Goal: Find specific page/section: Find specific page/section

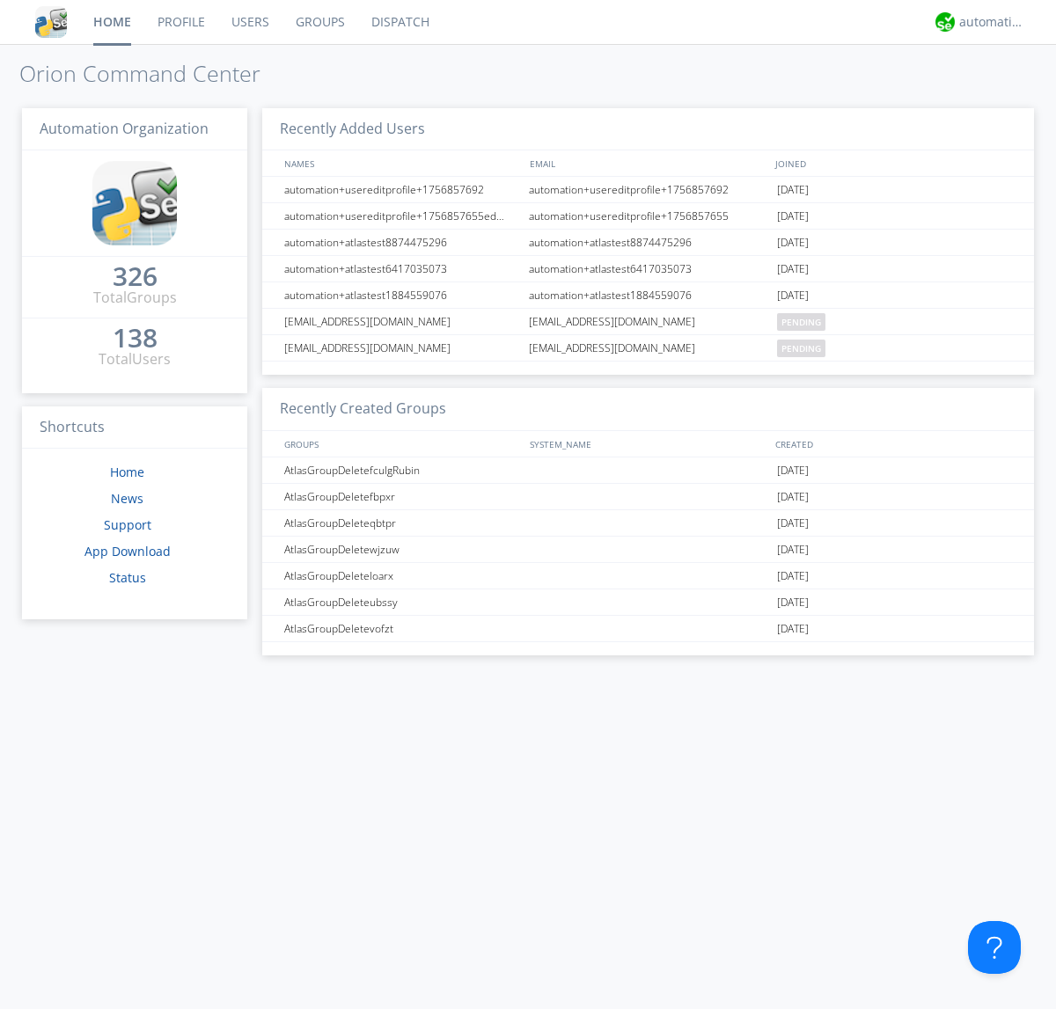
click at [399, 22] on link "Dispatch" at bounding box center [400, 22] width 84 height 44
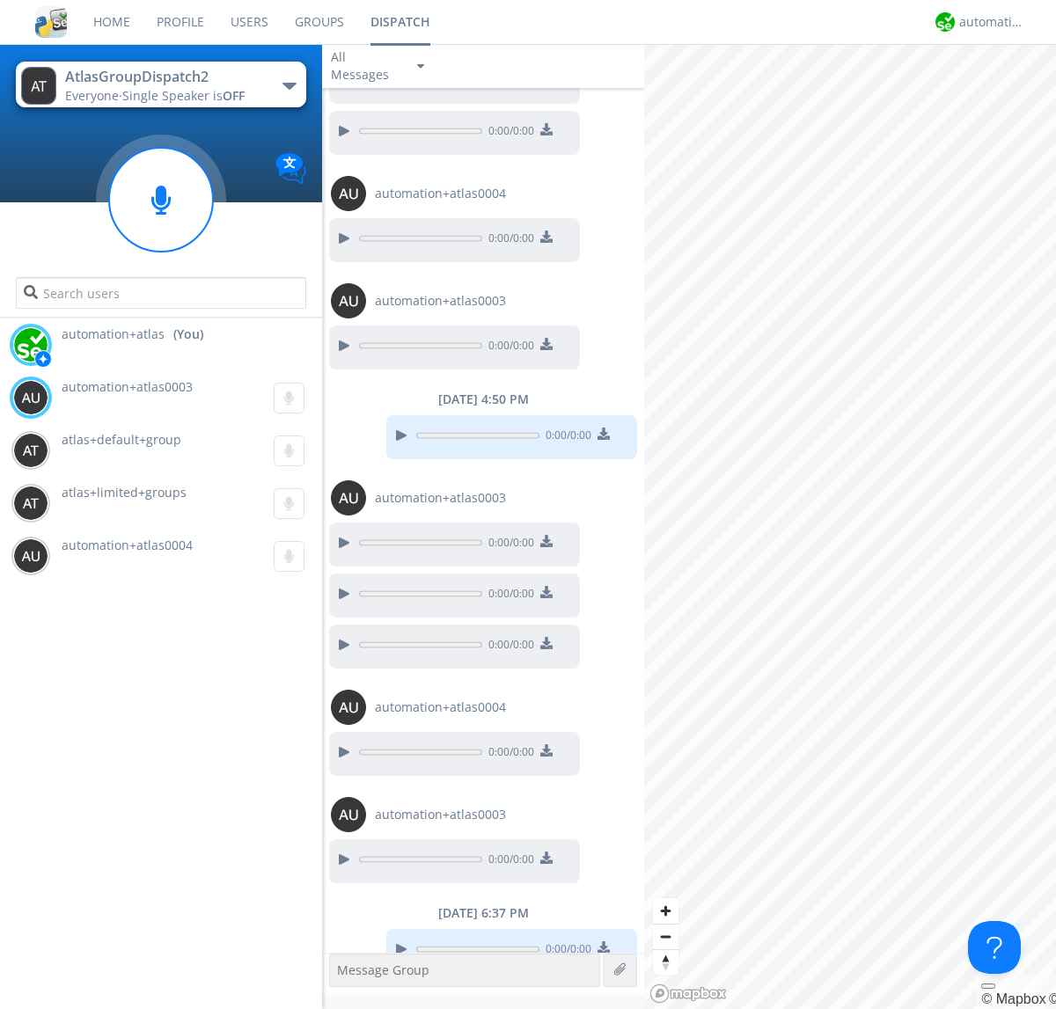
scroll to position [201, 0]
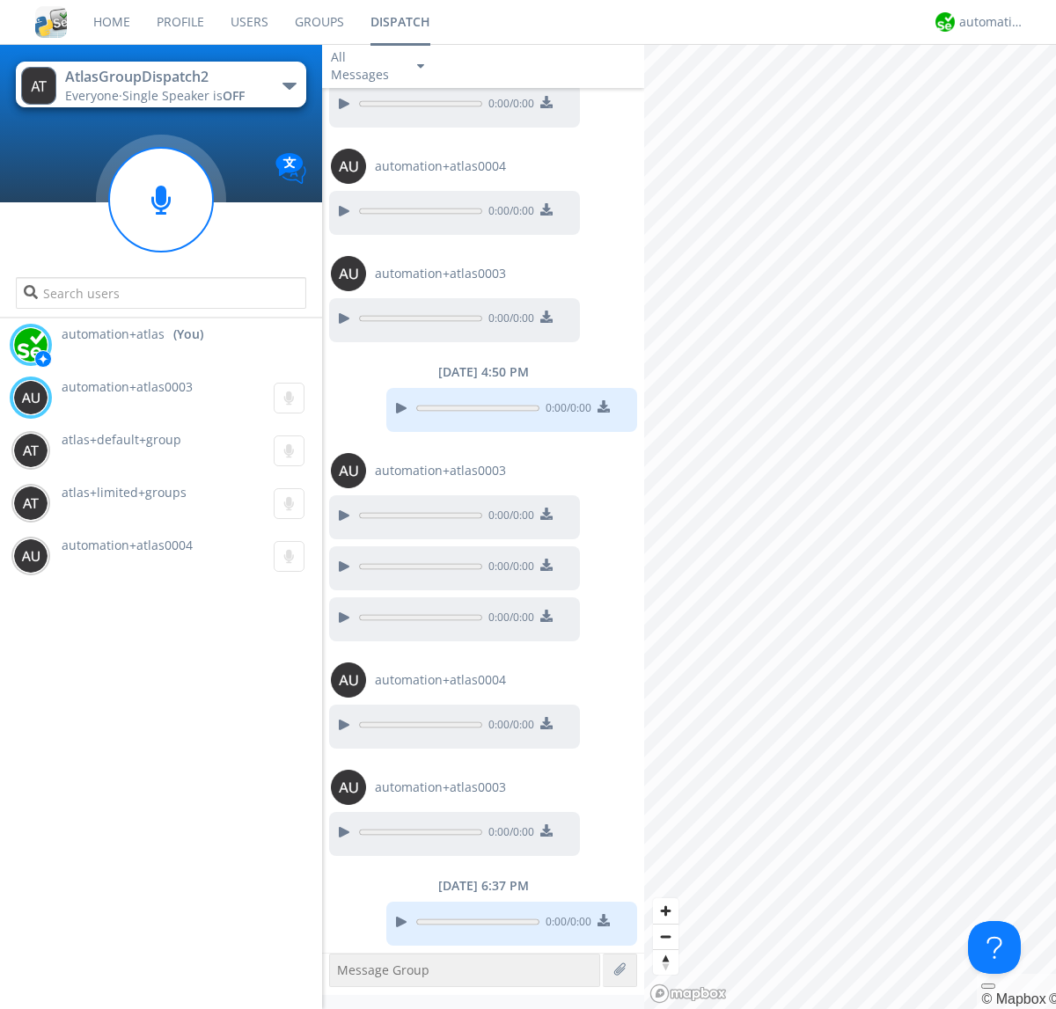
click at [289, 85] on div "button" at bounding box center [289, 86] width 14 height 7
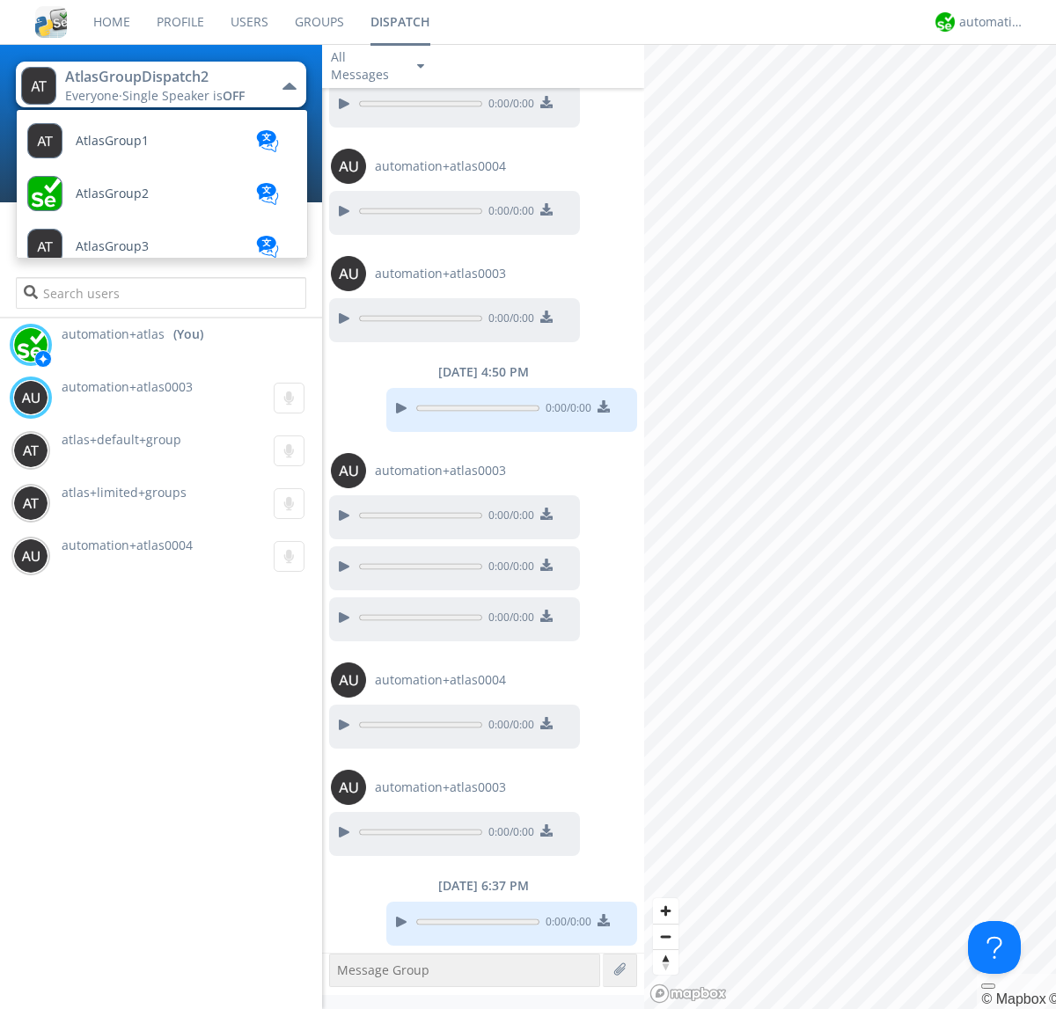
click at [133, 346] on span "AtlasGroupDispatch" at bounding box center [135, 352] width 118 height 13
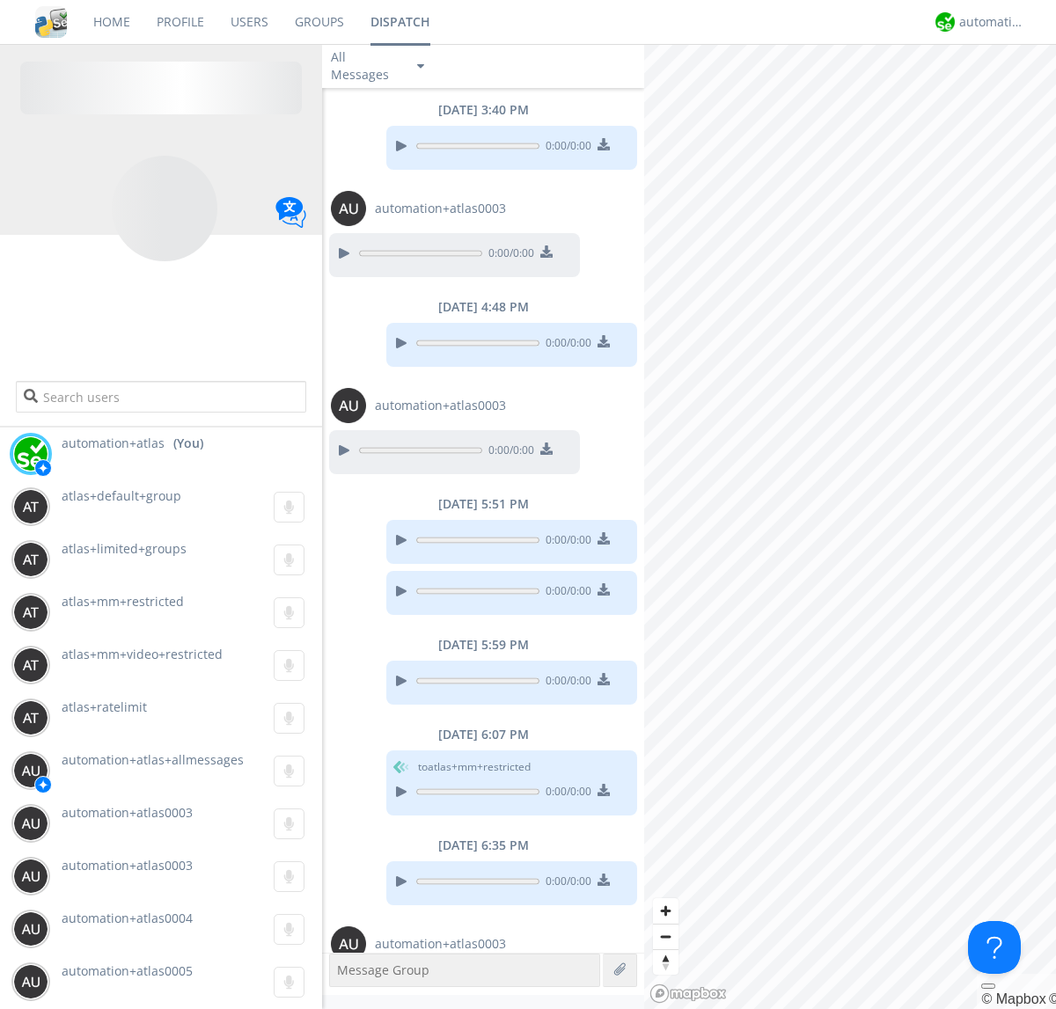
scroll to position [265, 0]
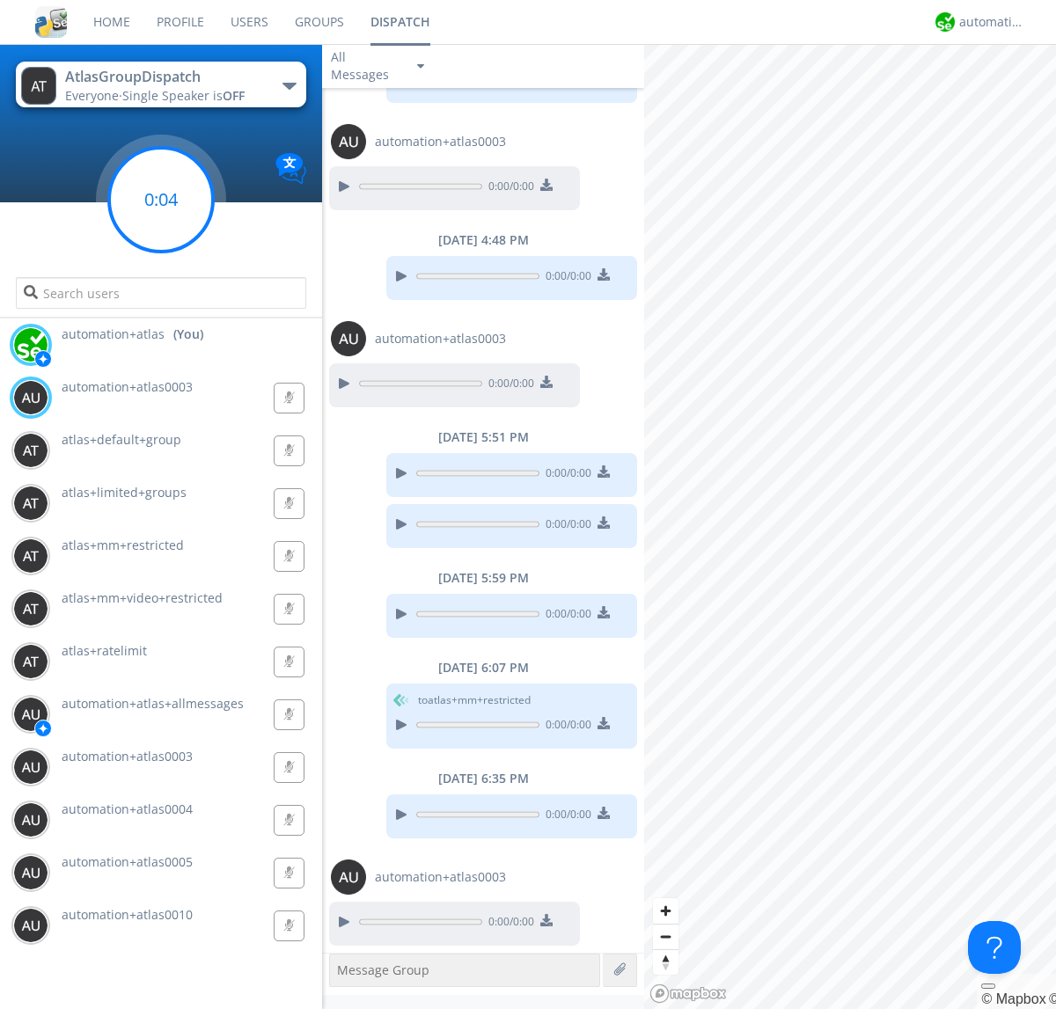
click at [161, 200] on g at bounding box center [161, 200] width 104 height 104
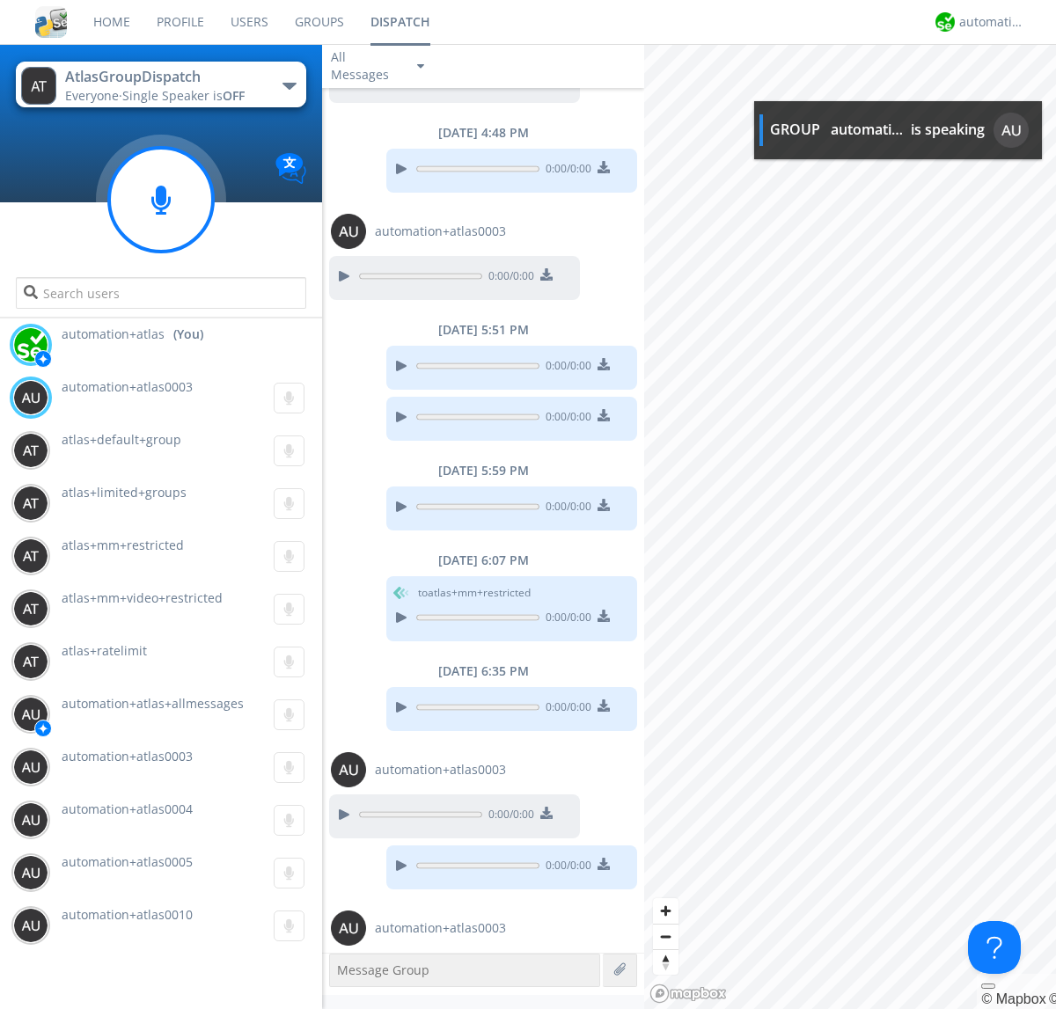
scroll to position [423, 0]
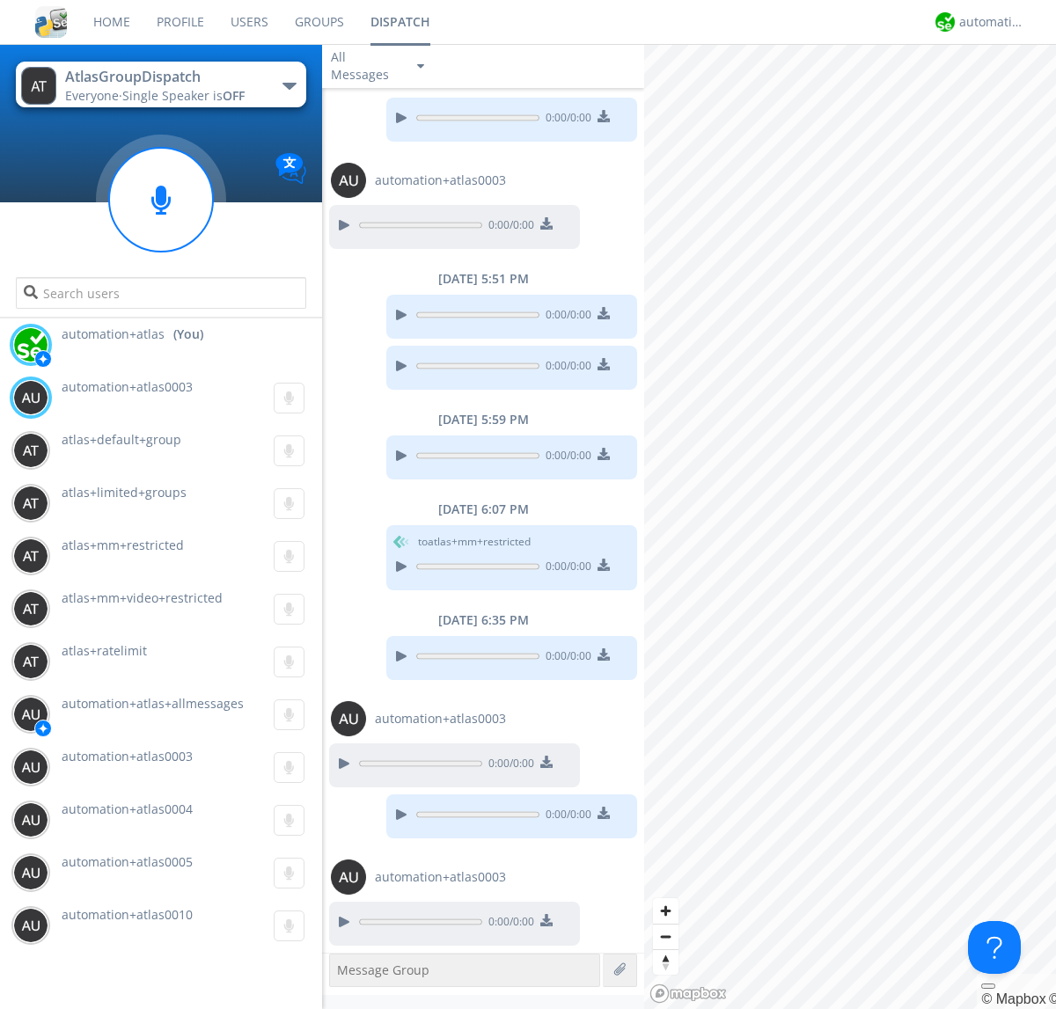
click at [289, 85] on div "button" at bounding box center [289, 86] width 14 height 7
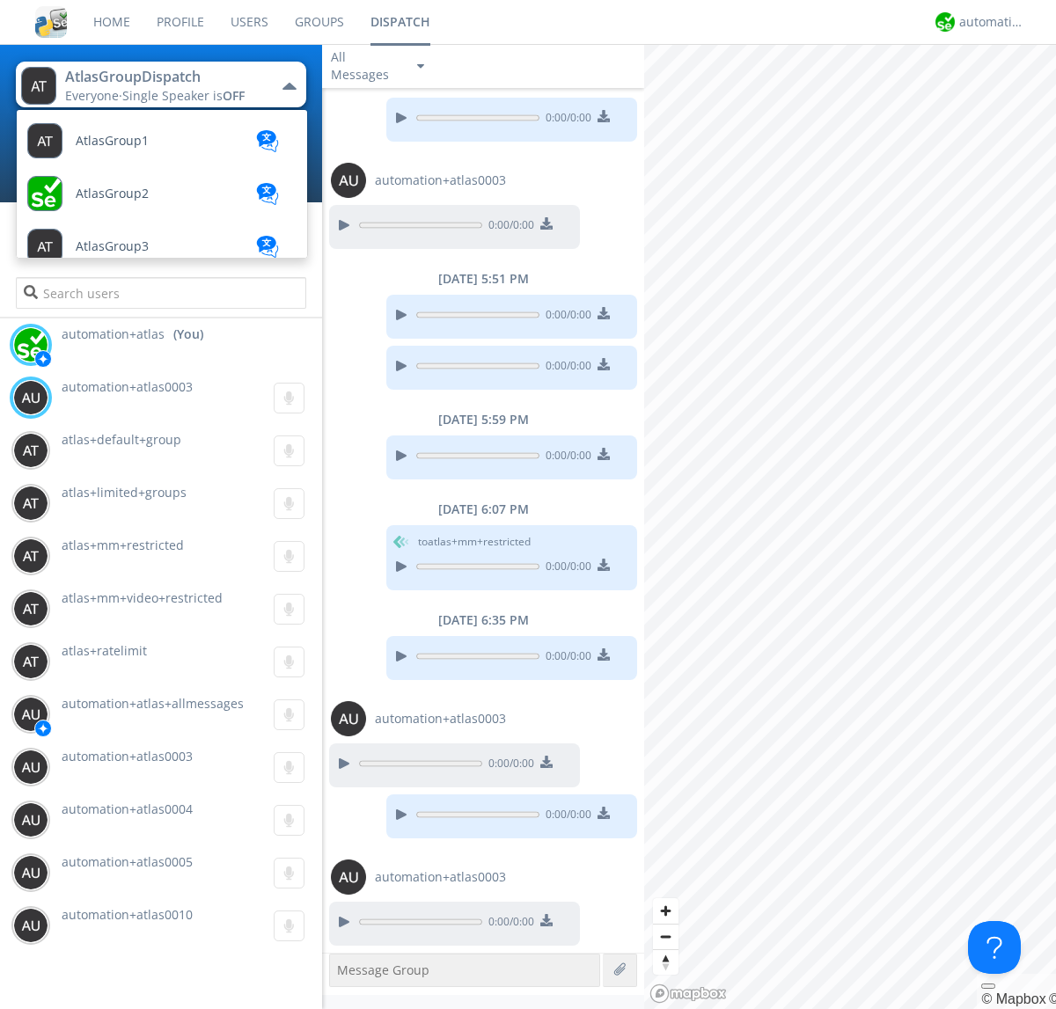
click at [136, 715] on span "AtlasGroupDispatch2" at bounding box center [138, 721] width 125 height 13
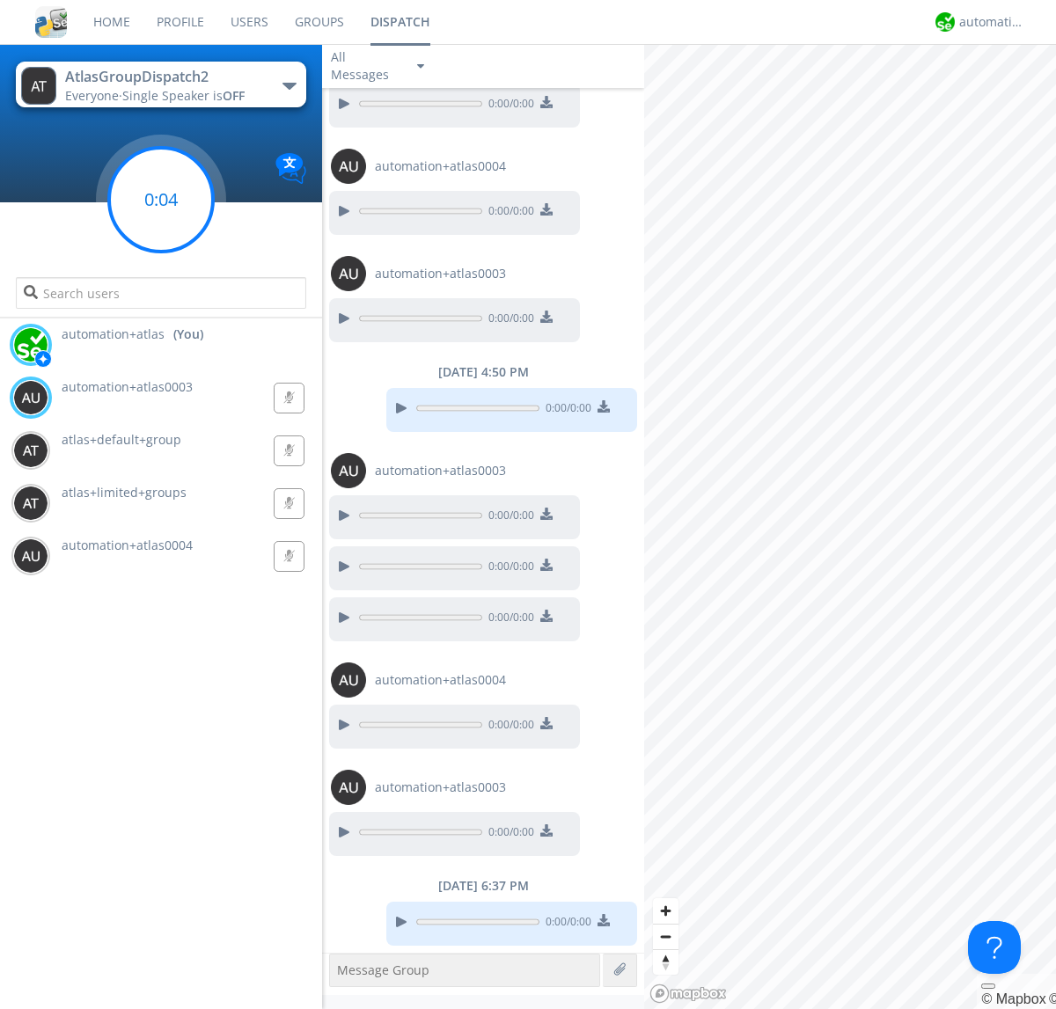
scroll to position [253, 0]
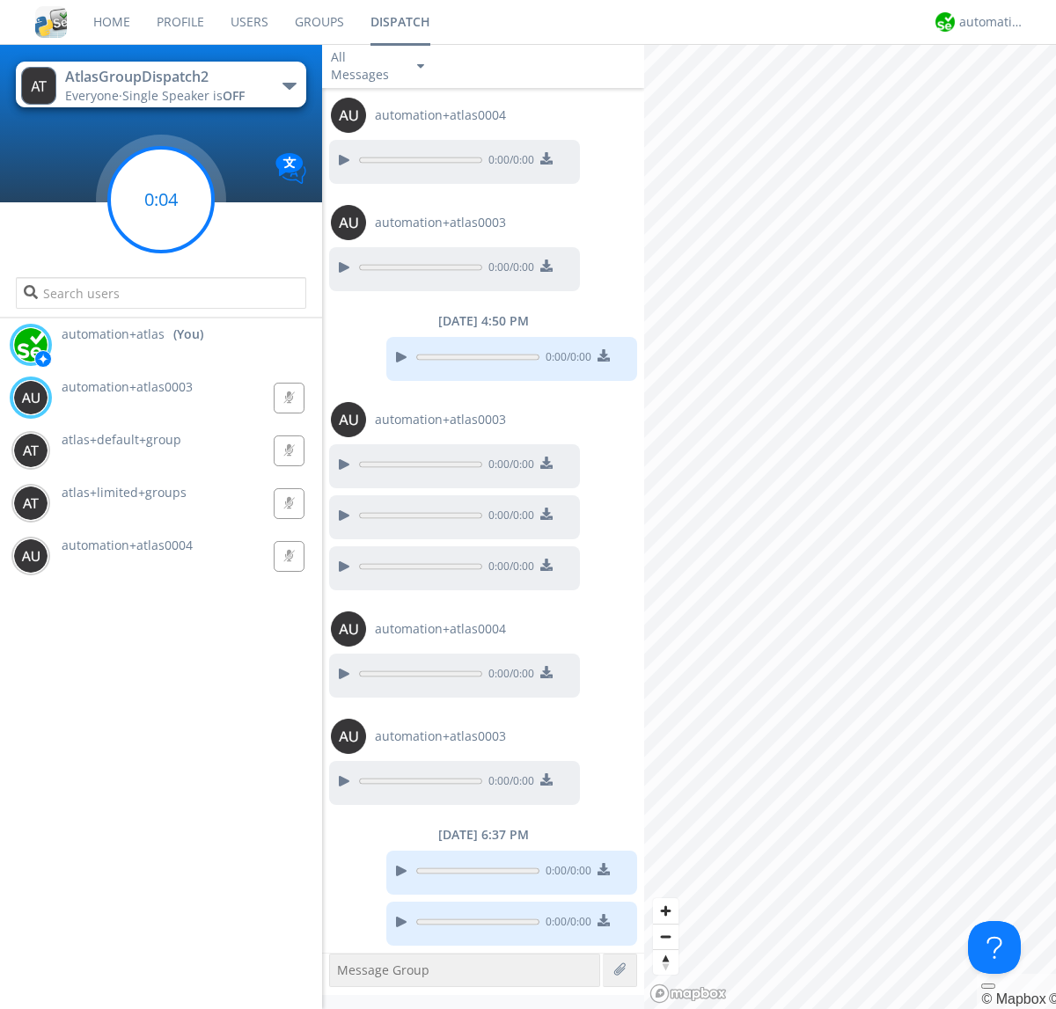
click at [161, 200] on g at bounding box center [161, 200] width 104 height 104
